Goal: Book appointment/travel/reservation

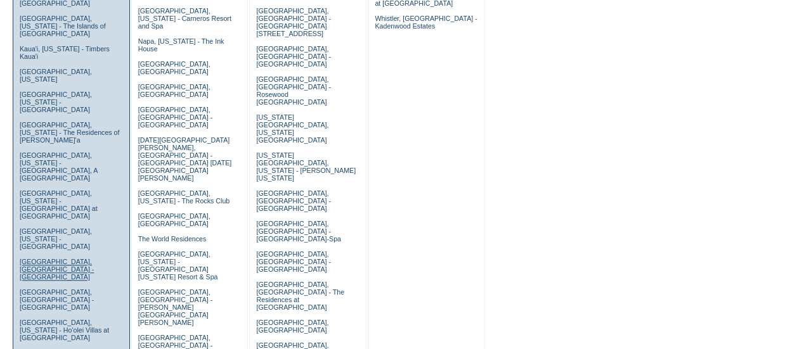
scroll to position [381, 0]
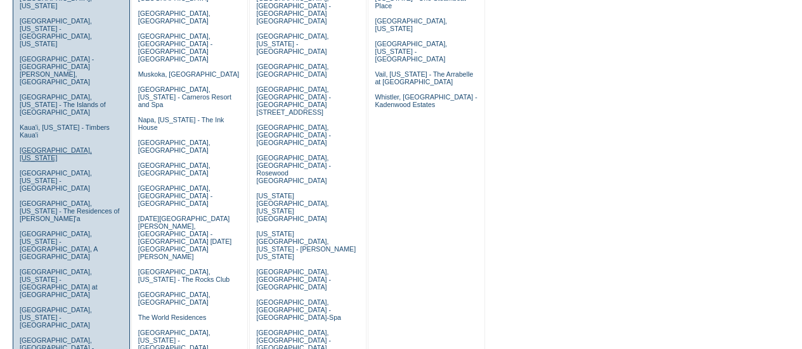
click at [39, 146] on link "[GEOGRAPHIC_DATA], [US_STATE]" at bounding box center [56, 153] width 72 height 15
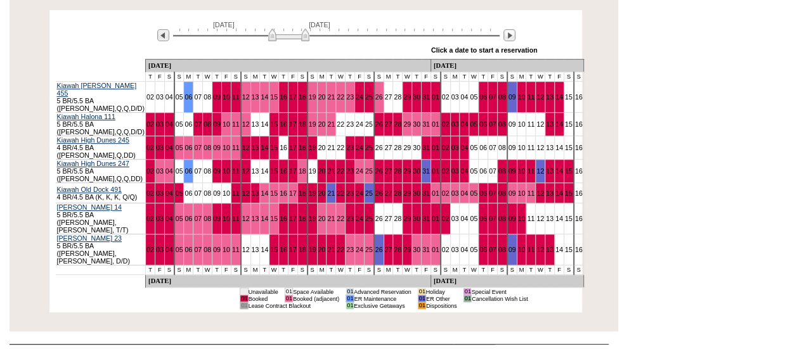
scroll to position [254, 0]
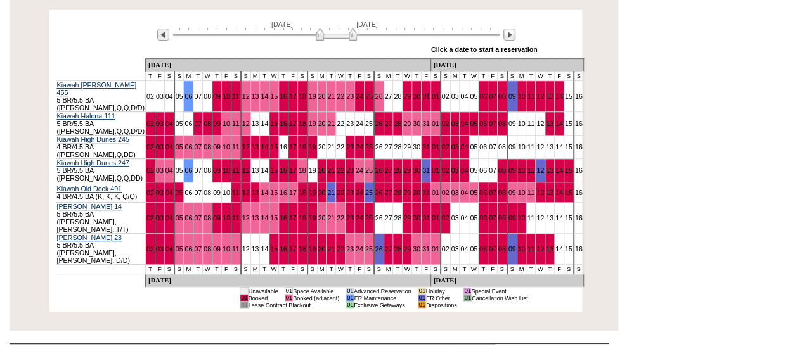
drag, startPoint x: 295, startPoint y: 35, endPoint x: 342, endPoint y: 42, distance: 48.1
click at [342, 41] on img at bounding box center [336, 34] width 41 height 13
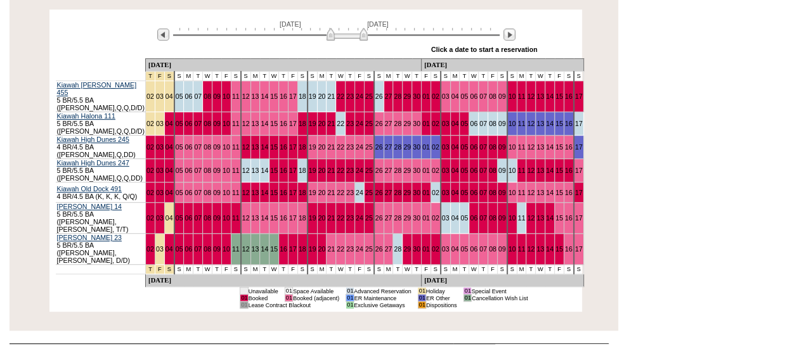
drag, startPoint x: 342, startPoint y: 38, endPoint x: 353, endPoint y: 39, distance: 10.8
click at [353, 39] on img at bounding box center [347, 34] width 41 height 13
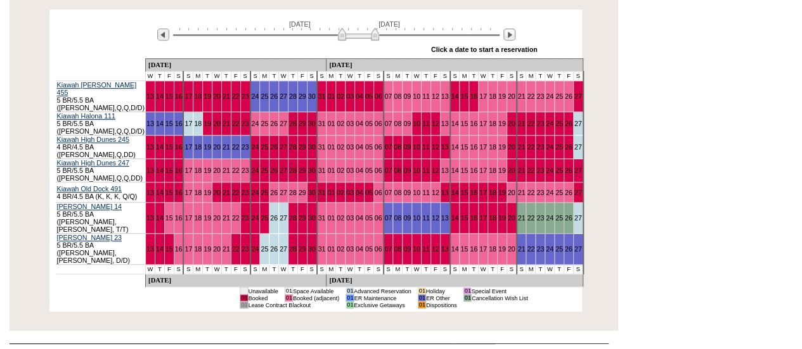
drag, startPoint x: 350, startPoint y: 37, endPoint x: 361, endPoint y: 37, distance: 11.4
click at [361, 37] on img at bounding box center [358, 34] width 41 height 13
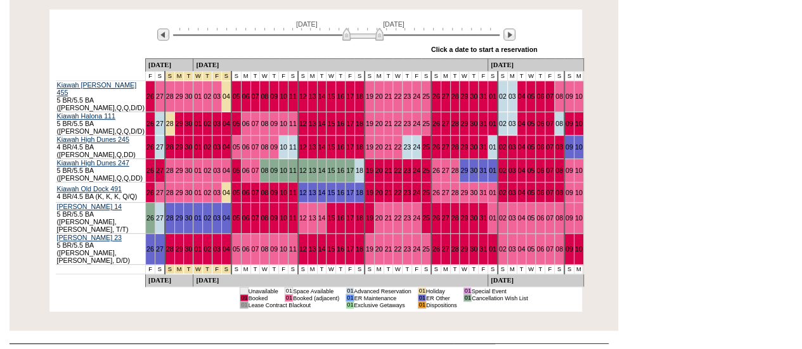
click at [359, 36] on img at bounding box center [362, 34] width 41 height 13
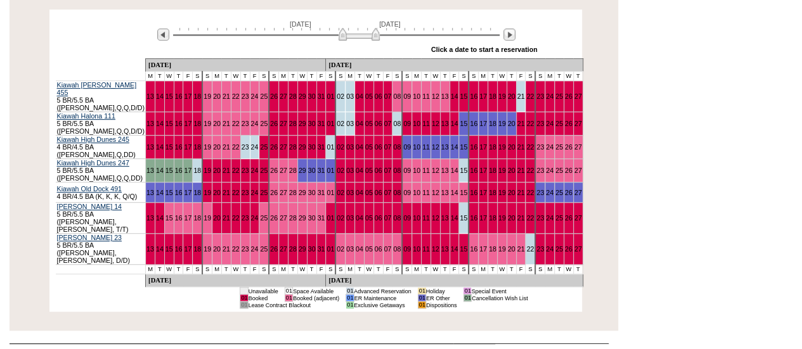
click at [355, 35] on img at bounding box center [359, 34] width 41 height 13
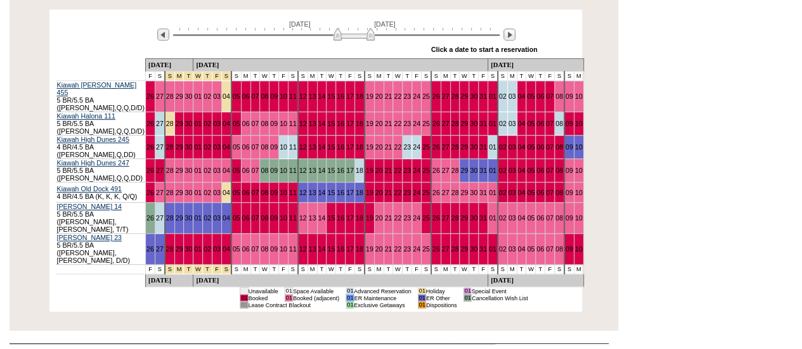
click at [350, 32] on img at bounding box center [354, 34] width 41 height 13
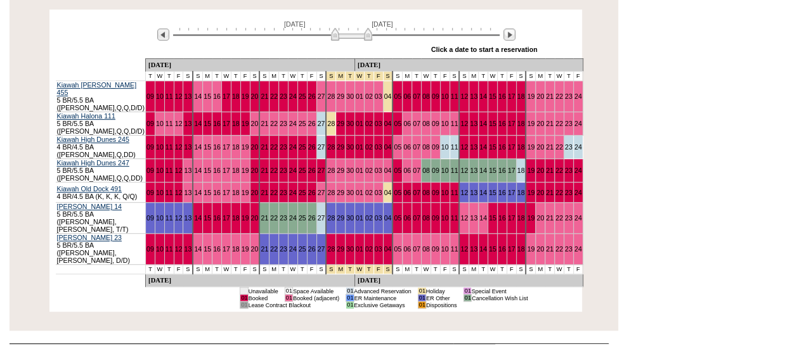
click at [348, 32] on img at bounding box center [351, 34] width 41 height 13
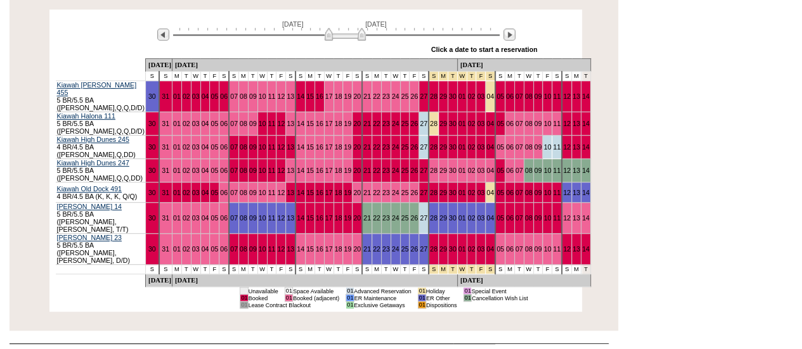
drag, startPoint x: 348, startPoint y: 32, endPoint x: 341, endPoint y: 31, distance: 6.4
click at [341, 31] on img at bounding box center [345, 34] width 41 height 13
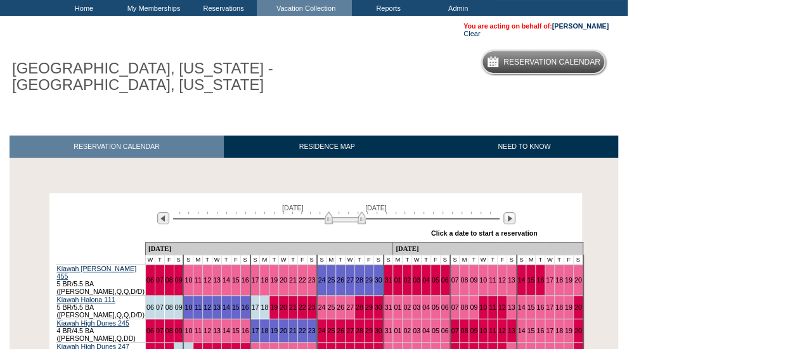
scroll to position [0, 0]
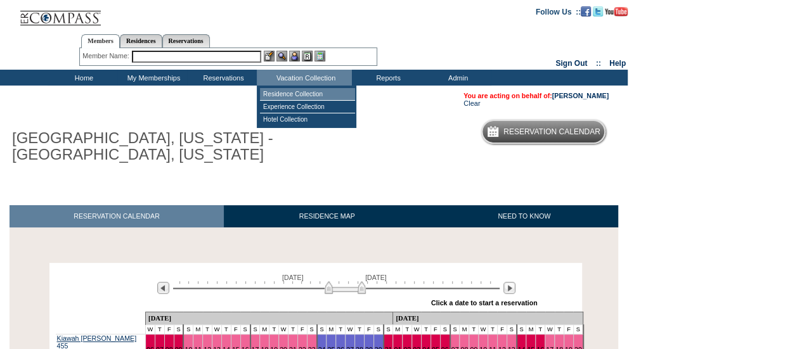
click at [298, 96] on td "Residence Collection" at bounding box center [307, 94] width 95 height 13
